Goal: Task Accomplishment & Management: Manage account settings

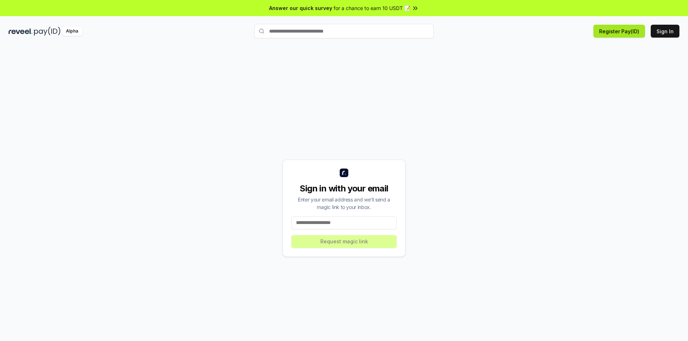
click at [617, 33] on button "Register Pay(ID)" at bounding box center [619, 31] width 52 height 13
click at [349, 224] on input at bounding box center [343, 223] width 105 height 13
click at [334, 223] on input at bounding box center [343, 223] width 105 height 13
click at [661, 32] on button "Sign In" at bounding box center [664, 31] width 29 height 13
click at [344, 223] on input at bounding box center [343, 223] width 105 height 13
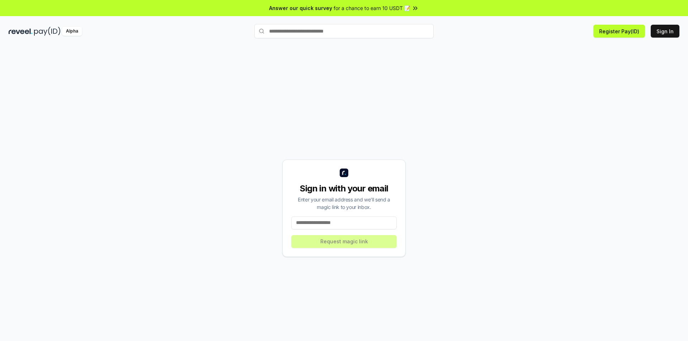
type input "*"
type input "**********"
click at [331, 239] on button "Request magic link" at bounding box center [343, 241] width 105 height 13
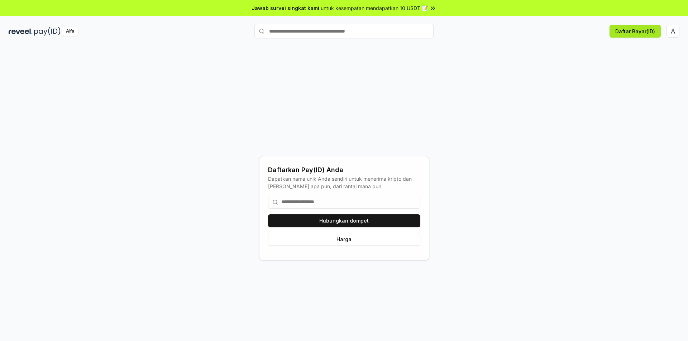
click at [634, 31] on font "Daftar Bayar(ID)" at bounding box center [635, 31] width 40 height 6
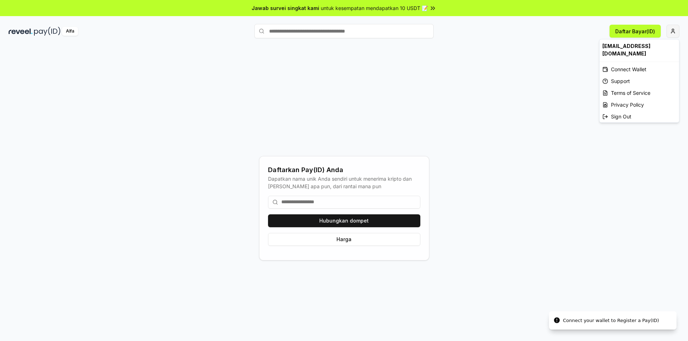
click at [672, 29] on html "Jawab survei singkat kami untuk kesempatan mendapatkan 10 USDT 📝 Alfa Daftar Ba…" at bounding box center [344, 170] width 688 height 341
click at [329, 220] on html "Jawab survei singkat kami untuk kesempatan mendapatkan 10 USDT 📝 Alfa Daftar Ba…" at bounding box center [344, 170] width 688 height 341
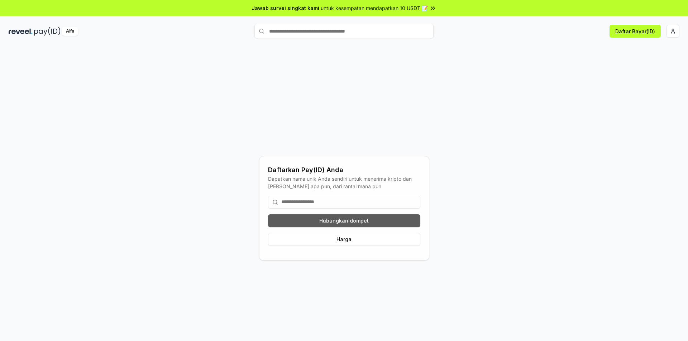
click at [343, 222] on font "Hubungkan dompet" at bounding box center [343, 221] width 49 height 6
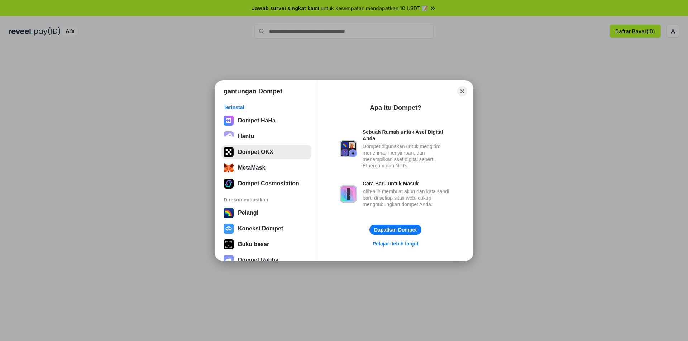
click at [244, 153] on button "Dompet OKX" at bounding box center [266, 152] width 90 height 14
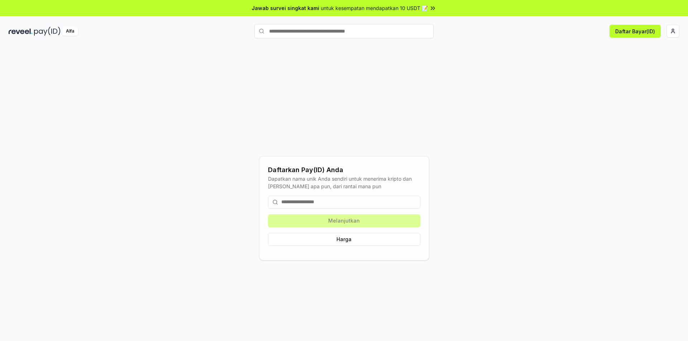
click at [335, 202] on input at bounding box center [344, 202] width 152 height 13
click at [496, 86] on div "Daftarkan Pay(ID) Anda Dapatkan nama unik Anda sendiri untuk menerima kripto da…" at bounding box center [344, 208] width 670 height 307
paste input "**********"
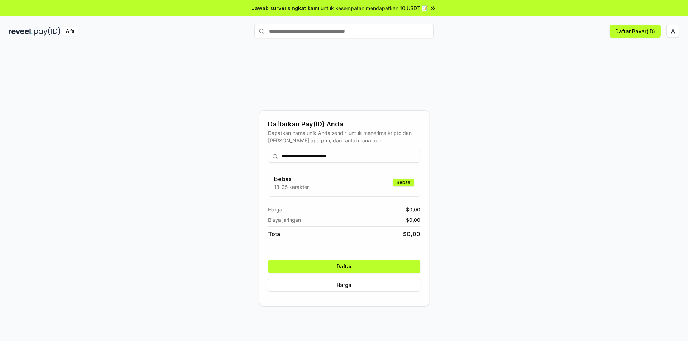
type input "**********"
click at [365, 268] on button "Daftar" at bounding box center [344, 266] width 152 height 13
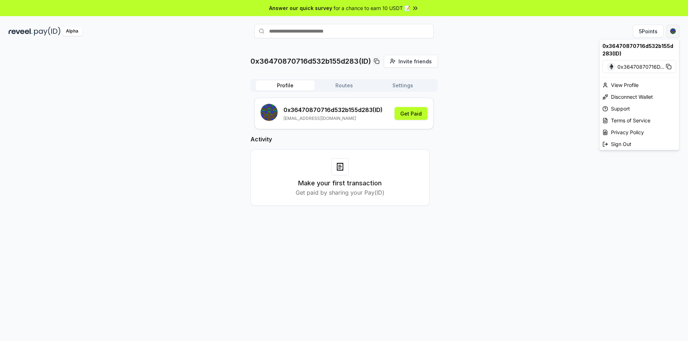
click at [671, 32] on html "Answer our quick survey for a chance to earn 10 USDT 📝 Alpha 5 Points 0x3647087…" at bounding box center [344, 170] width 688 height 341
click at [554, 135] on html "Answer our quick survey for a chance to earn 10 USDT 📝 Alpha 5 Points 0x3647087…" at bounding box center [344, 170] width 688 height 341
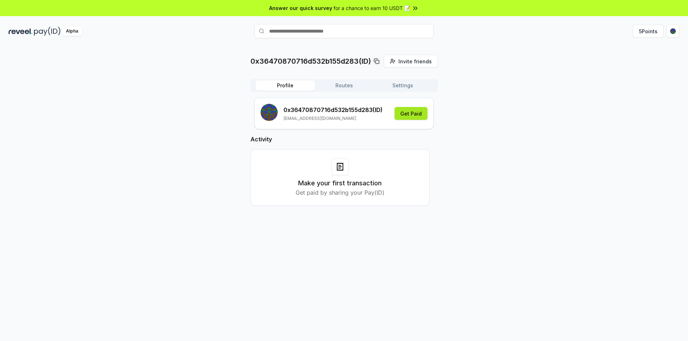
click at [416, 117] on button "Get Paid" at bounding box center [410, 113] width 33 height 13
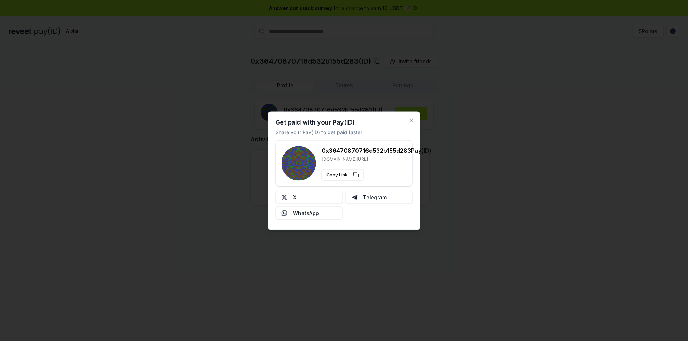
click at [347, 151] on h3 "0x36470870716d532b155d283 Pay(ID)" at bounding box center [377, 150] width 110 height 9
click at [325, 155] on h3 "0x36470870716d532b155d283 Pay(ID)" at bounding box center [377, 150] width 110 height 9
click at [297, 170] on rect at bounding box center [298, 163] width 34 height 34
click at [296, 199] on button "X" at bounding box center [308, 197] width 67 height 13
click at [370, 198] on button "Telegram" at bounding box center [378, 197] width 67 height 13
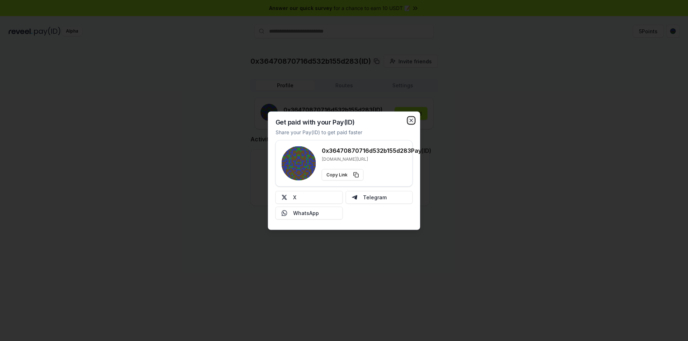
click at [413, 119] on icon "button" at bounding box center [411, 120] width 6 height 6
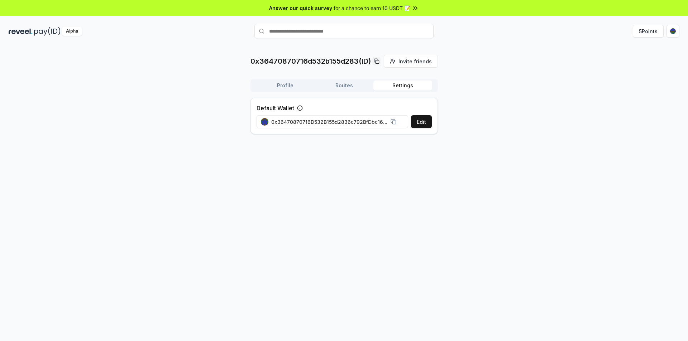
click at [401, 87] on button "Settings" at bounding box center [402, 86] width 59 height 10
click at [417, 121] on button "Edit" at bounding box center [421, 121] width 21 height 13
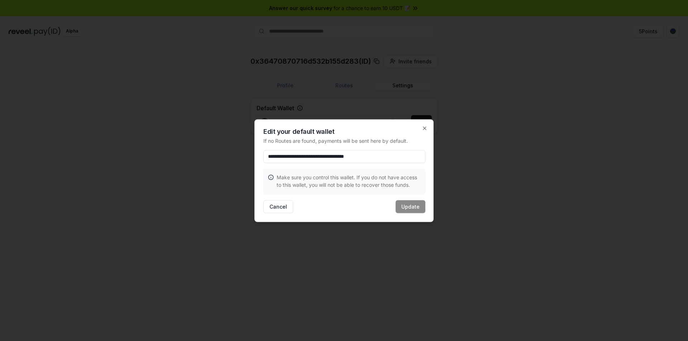
click at [401, 155] on input "**********" at bounding box center [344, 156] width 162 height 13
click at [396, 156] on input "**********" at bounding box center [344, 156] width 162 height 13
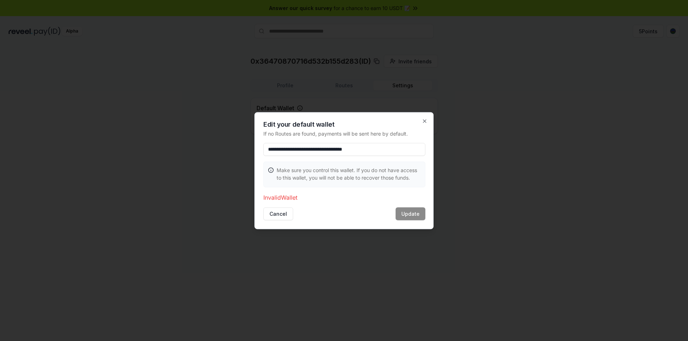
click at [404, 151] on input "**********" at bounding box center [344, 149] width 162 height 13
type input "**********"
click at [409, 214] on div "Cancel Update" at bounding box center [344, 213] width 162 height 13
click at [424, 119] on icon "button" at bounding box center [425, 121] width 6 height 6
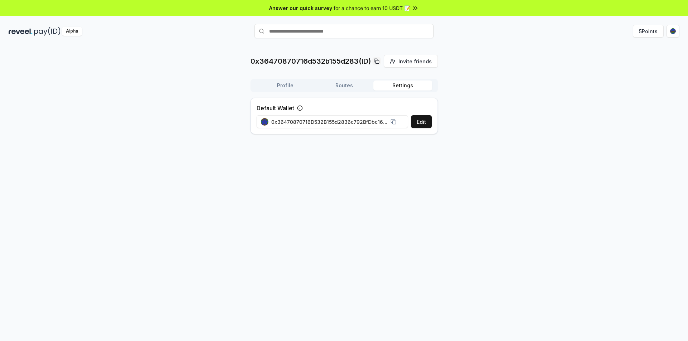
click at [282, 64] on p "0x36470870716d532b155d283(ID)" at bounding box center [310, 61] width 120 height 10
click at [314, 63] on p "0x36470870716d532b155d283(ID)" at bounding box center [310, 61] width 120 height 10
click at [342, 89] on button "Routes" at bounding box center [343, 86] width 59 height 10
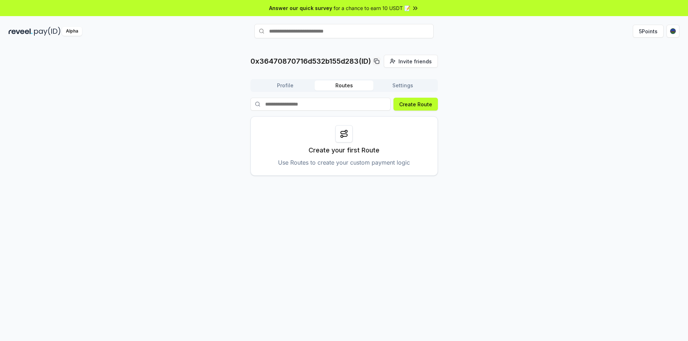
click at [282, 88] on button "Profile" at bounding box center [285, 86] width 59 height 10
click at [338, 81] on button "Routes" at bounding box center [343, 86] width 59 height 10
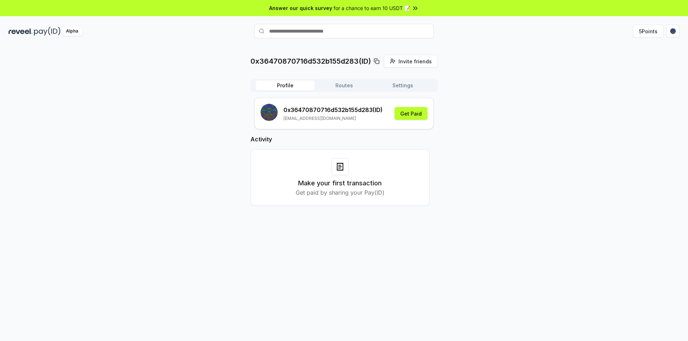
click at [284, 85] on button "Profile" at bounding box center [285, 86] width 59 height 10
click at [652, 33] on button "5 Points" at bounding box center [647, 31] width 31 height 13
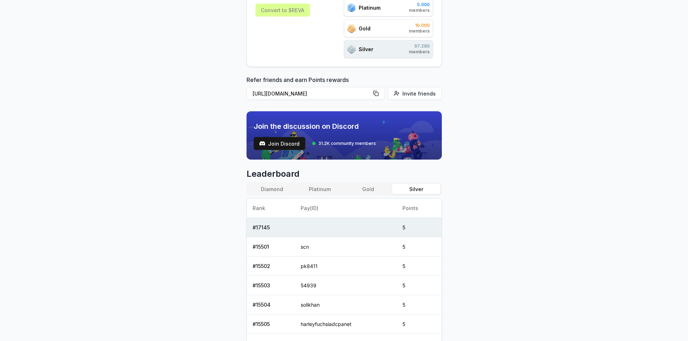
scroll to position [215, 0]
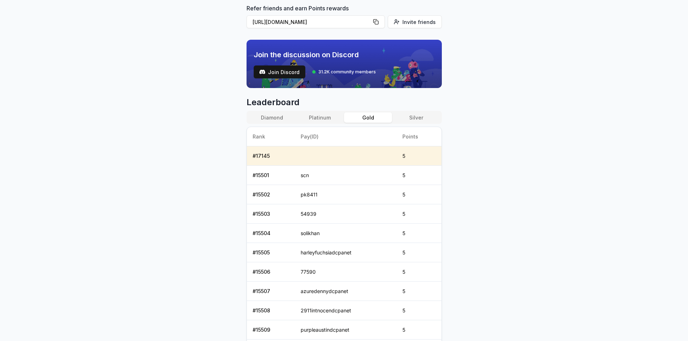
click at [370, 118] on button "Gold" at bounding box center [368, 117] width 48 height 10
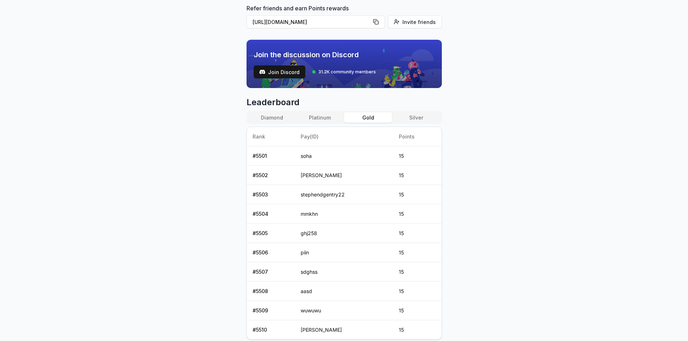
click at [418, 119] on button "Silver" at bounding box center [416, 117] width 48 height 10
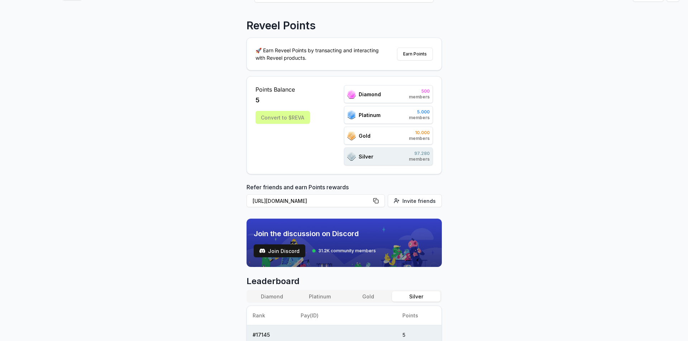
scroll to position [0, 0]
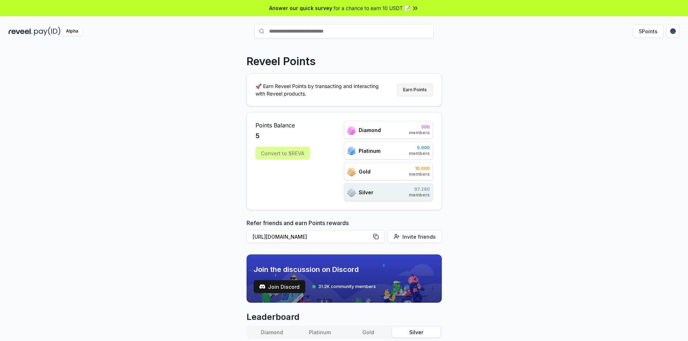
click at [417, 90] on button "Earn Points" at bounding box center [415, 89] width 36 height 13
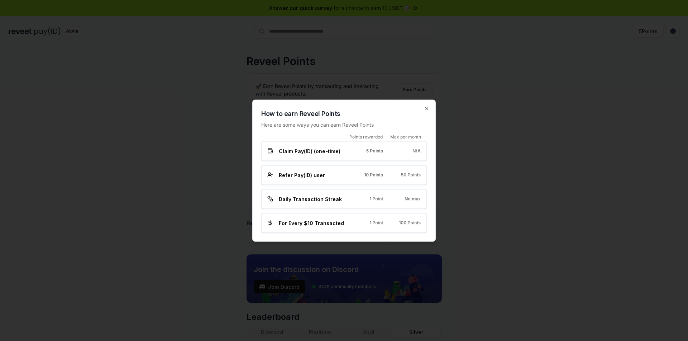
click at [304, 198] on span "Daily Transaction Streak" at bounding box center [310, 199] width 63 height 8
click at [270, 151] on icon at bounding box center [270, 151] width 6 height 6
click at [307, 178] on span "Refer Pay(ID) user" at bounding box center [302, 175] width 46 height 8
click at [426, 108] on icon "button" at bounding box center [426, 108] width 3 height 3
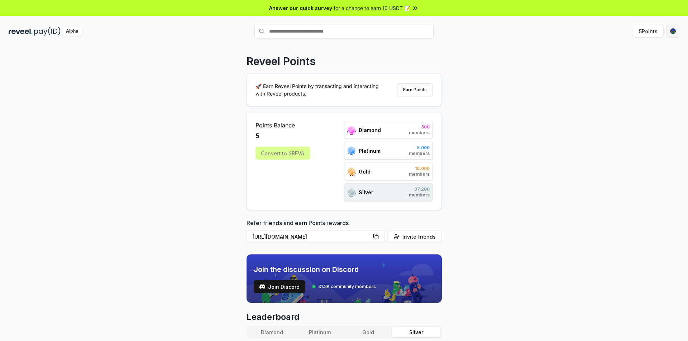
click at [671, 32] on html "Answer our quick survey for a chance to earn 10 USDT 📝 Alpha 5 Points Reveel Po…" at bounding box center [344, 170] width 688 height 341
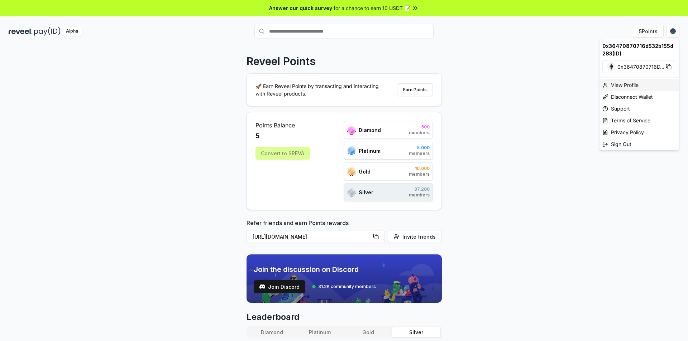
click at [629, 85] on div "View Profile" at bounding box center [639, 85] width 80 height 12
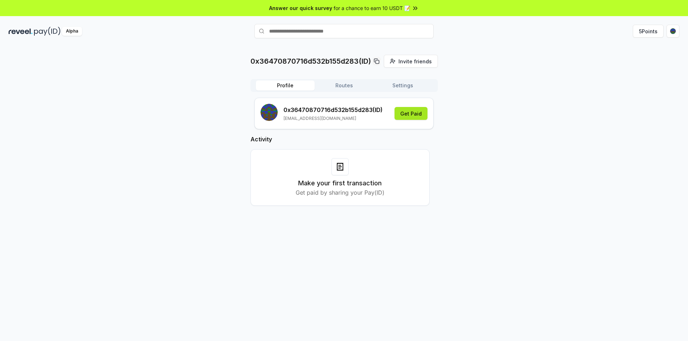
click at [411, 114] on button "Get Paid" at bounding box center [410, 113] width 33 height 13
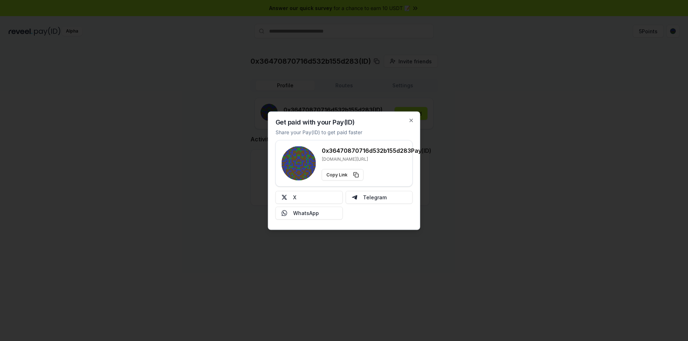
click at [401, 150] on h3 "0x36470870716d532b155d283 Pay(ID)" at bounding box center [377, 150] width 110 height 9
click at [391, 162] on p "reveel.id/pay/0x36470870716d532b155d283" at bounding box center [377, 159] width 110 height 6
click at [291, 166] on rect at bounding box center [290, 166] width 1 height 1
click at [410, 122] on icon "button" at bounding box center [411, 120] width 6 height 6
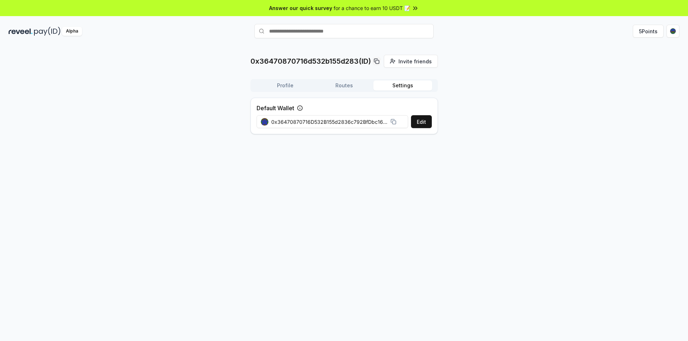
click at [409, 90] on button "Settings" at bounding box center [402, 86] width 59 height 10
click at [421, 122] on button "Edit" at bounding box center [421, 121] width 21 height 13
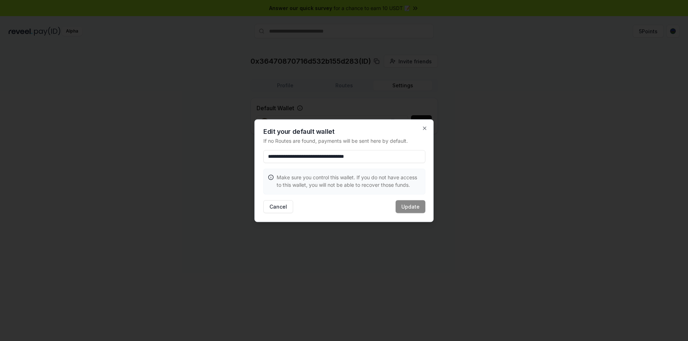
click at [398, 159] on input "**********" at bounding box center [344, 156] width 162 height 13
click at [409, 209] on div "Cancel Update" at bounding box center [344, 206] width 162 height 13
click at [276, 206] on button "Cancel" at bounding box center [278, 206] width 30 height 13
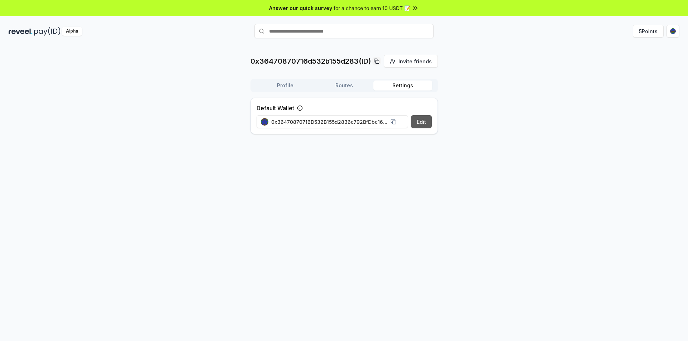
click at [419, 122] on button "Edit" at bounding box center [421, 121] width 21 height 13
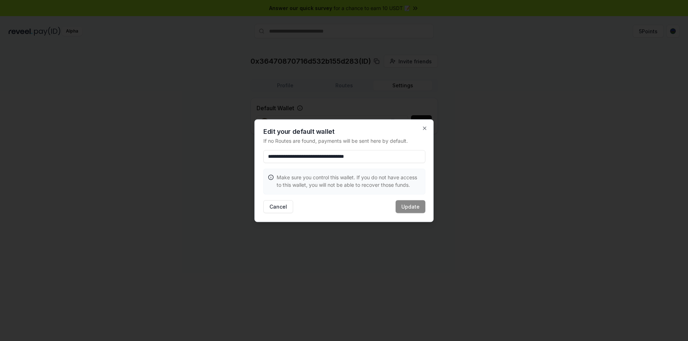
click at [398, 157] on input "**********" at bounding box center [344, 156] width 162 height 13
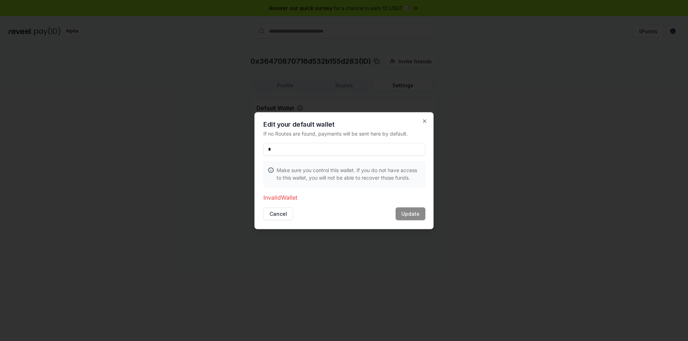
type input "**********"
click at [424, 120] on icon "button" at bounding box center [425, 121] width 6 height 6
